Goal: Task Accomplishment & Management: Use online tool/utility

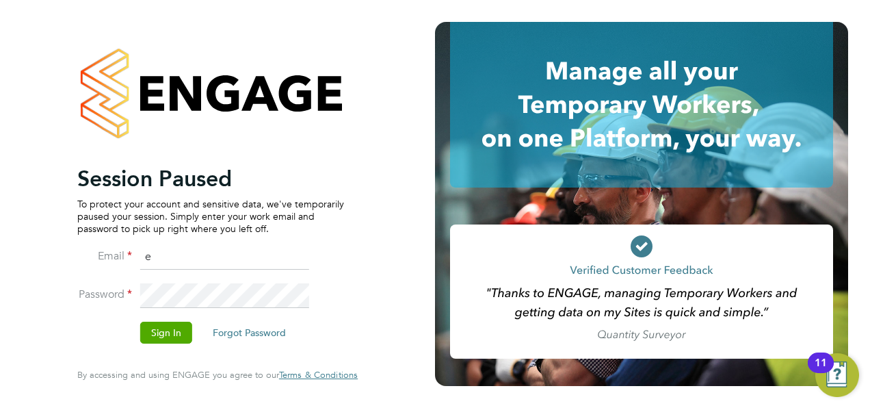
type input "[PERSON_NAME][EMAIL_ADDRESS][MEDICAL_DATA][DOMAIN_NAME]"
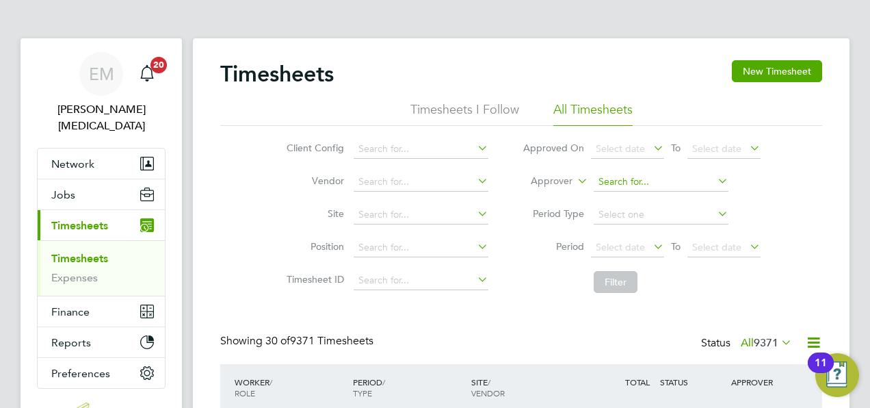
click at [654, 177] on input at bounding box center [661, 181] width 135 height 19
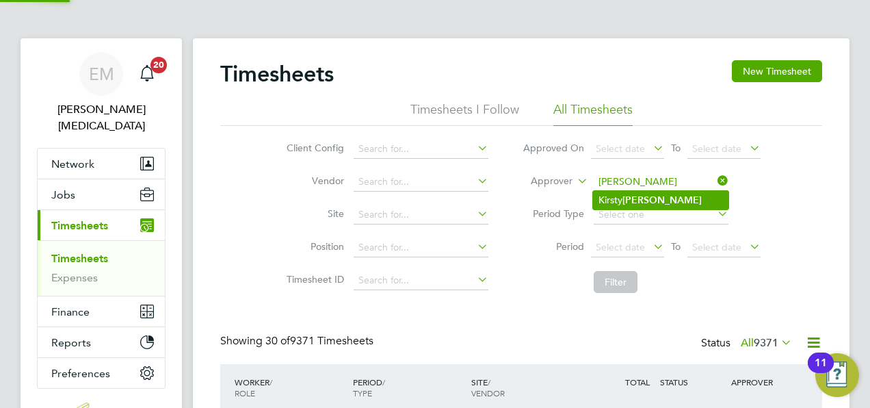
click at [641, 196] on b "[PERSON_NAME]" at bounding box center [661, 200] width 79 height 12
type input "Kirsty Collins"
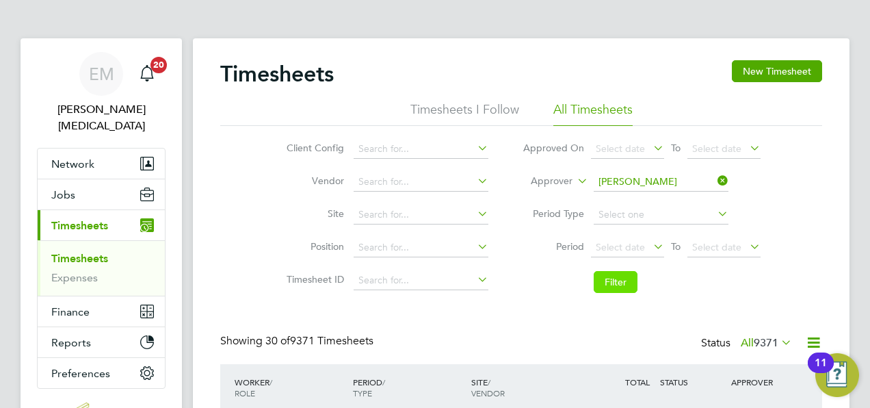
click at [602, 281] on button "Filter" at bounding box center [616, 282] width 44 height 22
drag, startPoint x: 602, startPoint y: 281, endPoint x: 507, endPoint y: 20, distance: 278.0
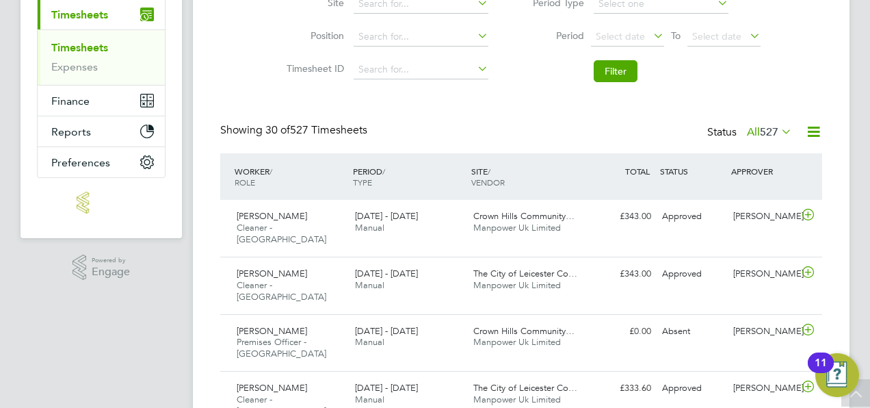
drag, startPoint x: 558, startPoint y: 241, endPoint x: 427, endPoint y: -1, distance: 275.4
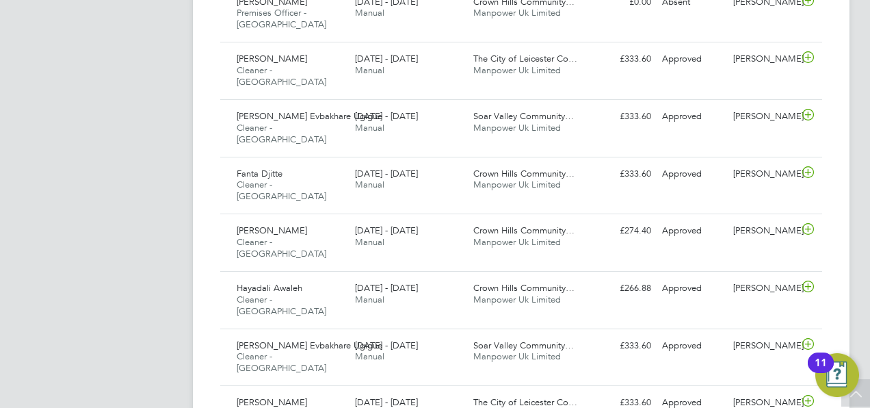
scroll to position [537, 0]
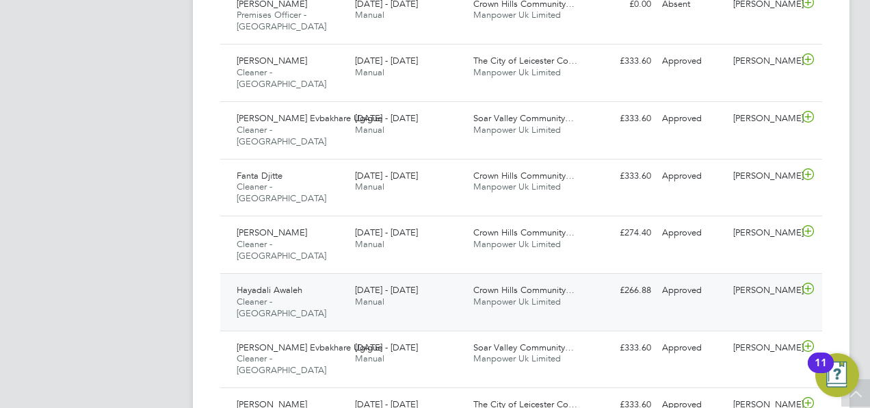
click at [289, 284] on span "Hayadali Awaleh" at bounding box center [270, 290] width 66 height 12
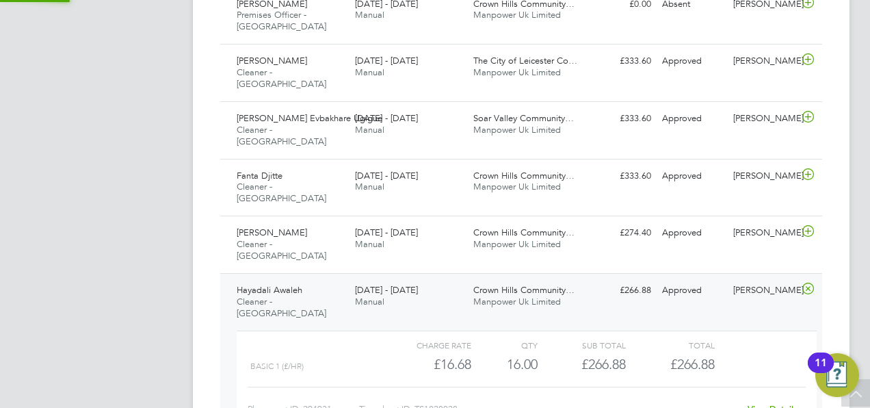
scroll to position [23, 133]
click at [379, 226] on span "22 - 28 Sep 2025" at bounding box center [386, 232] width 63 height 12
